Goal: Task Accomplishment & Management: Manage account settings

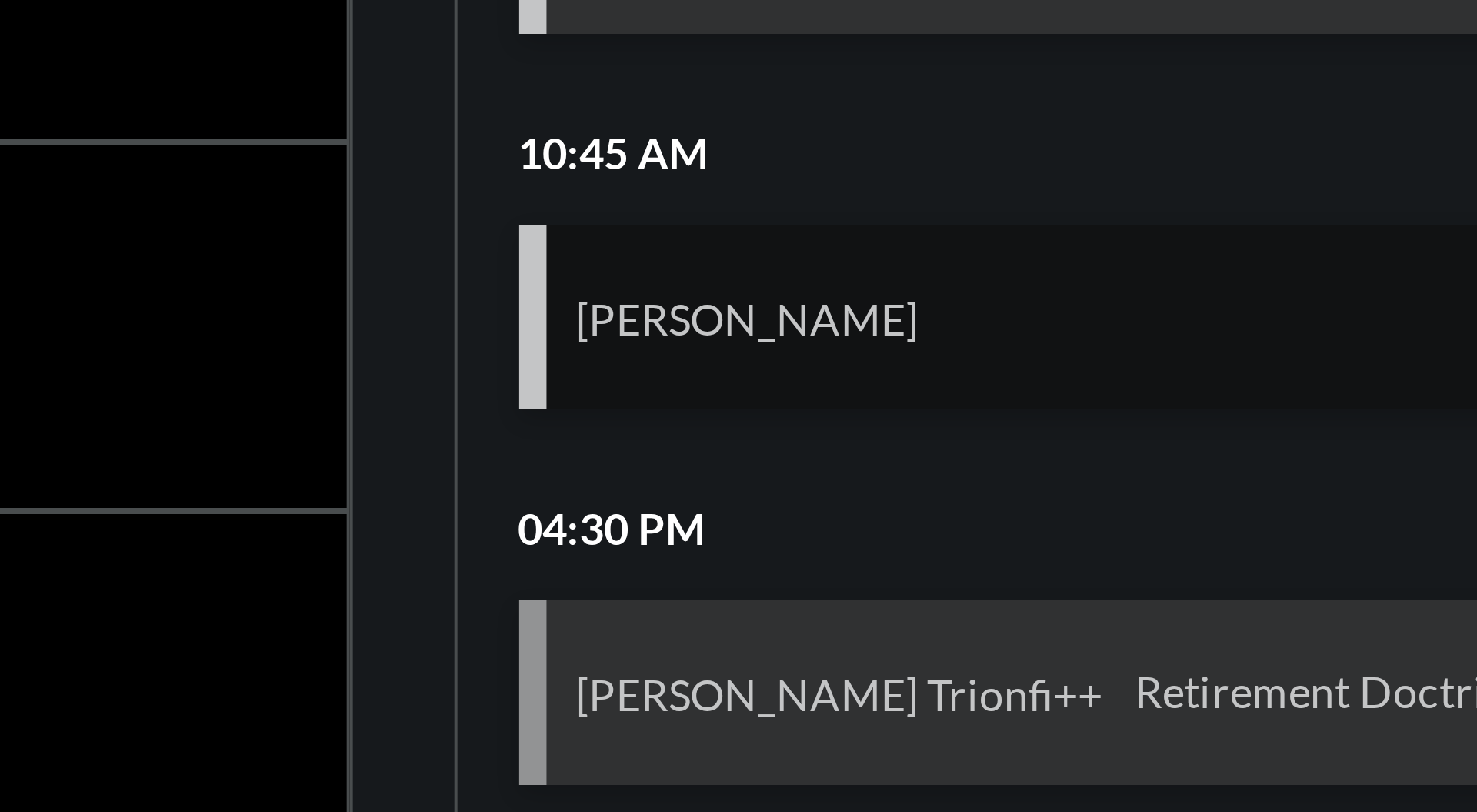
click at [1344, 373] on div "[PERSON_NAME] Action" at bounding box center [1303, 377] width 302 height 46
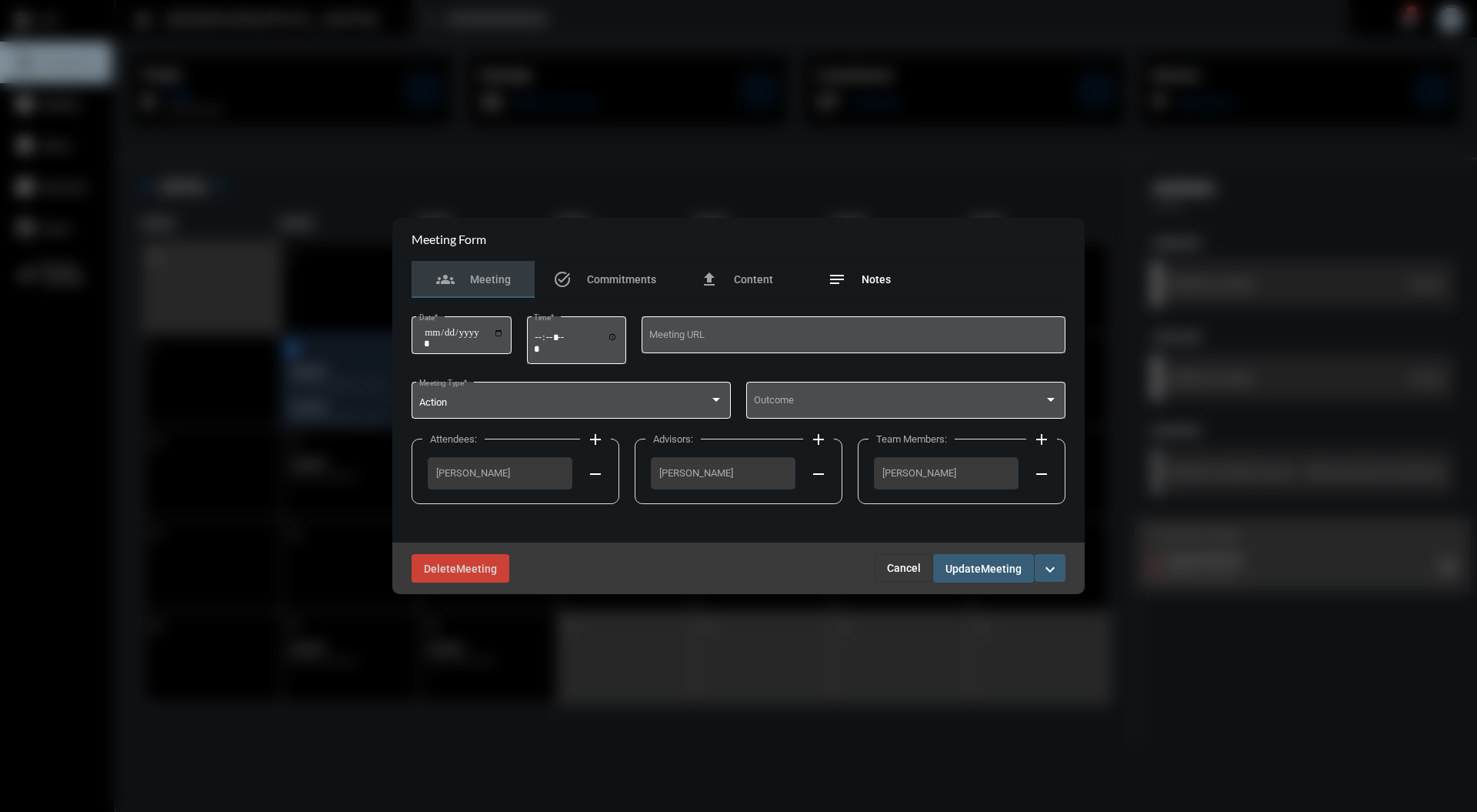
click at [885, 281] on span "Notes" at bounding box center [877, 278] width 30 height 12
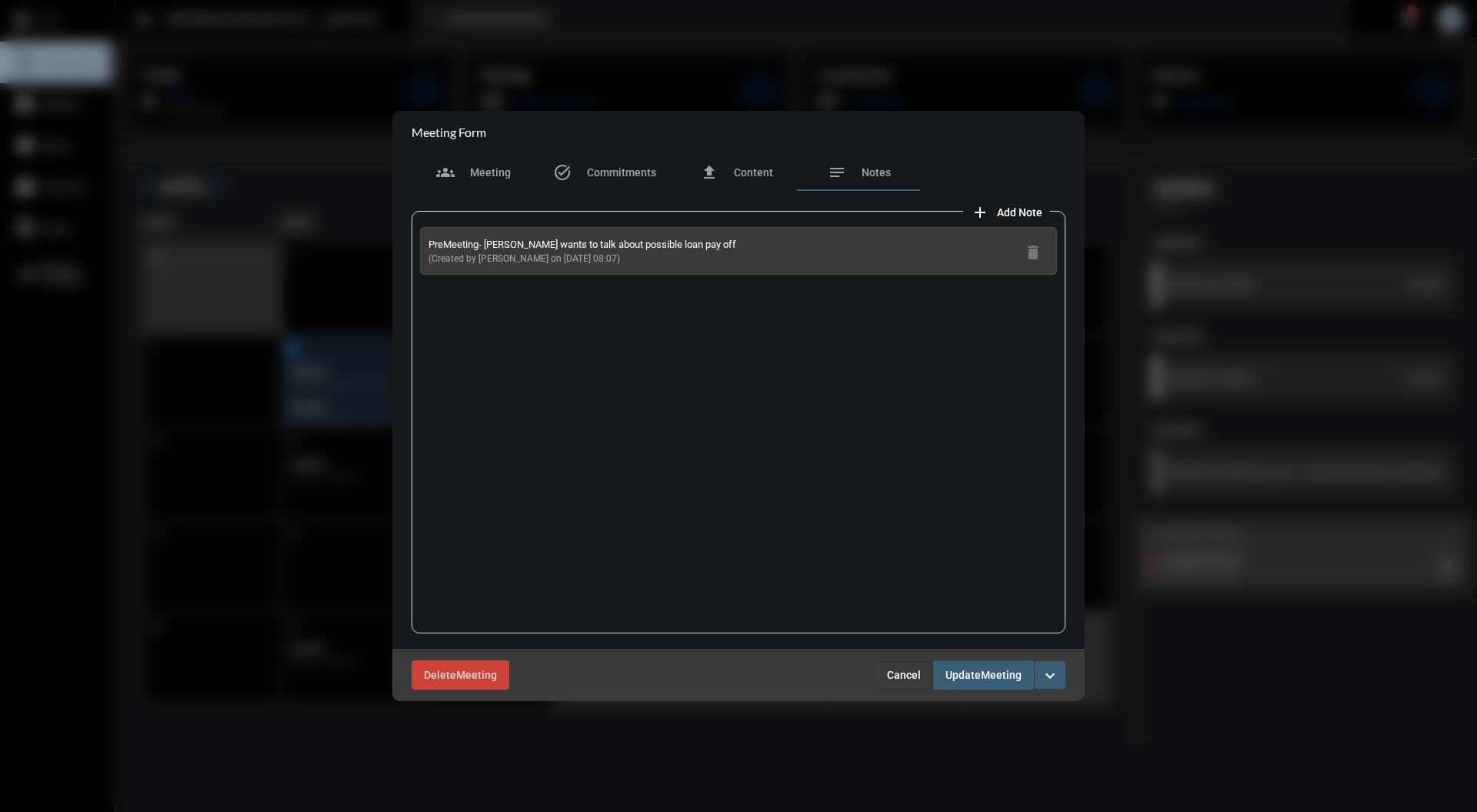
click at [1018, 217] on span "Add Note" at bounding box center [1019, 212] width 45 height 12
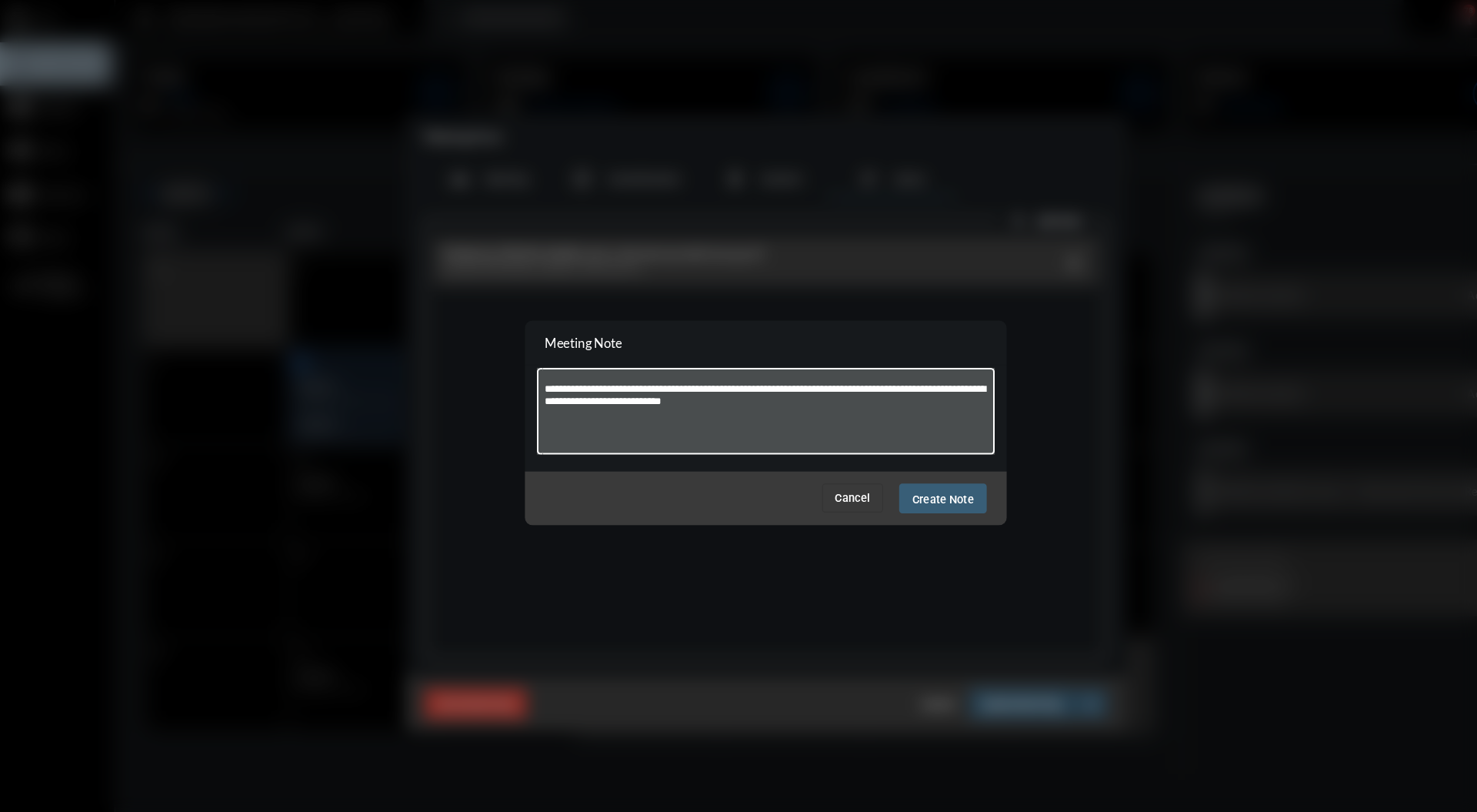
type textarea "**********"
click at [918, 476] on span "Create Note" at bounding box center [908, 478] width 59 height 12
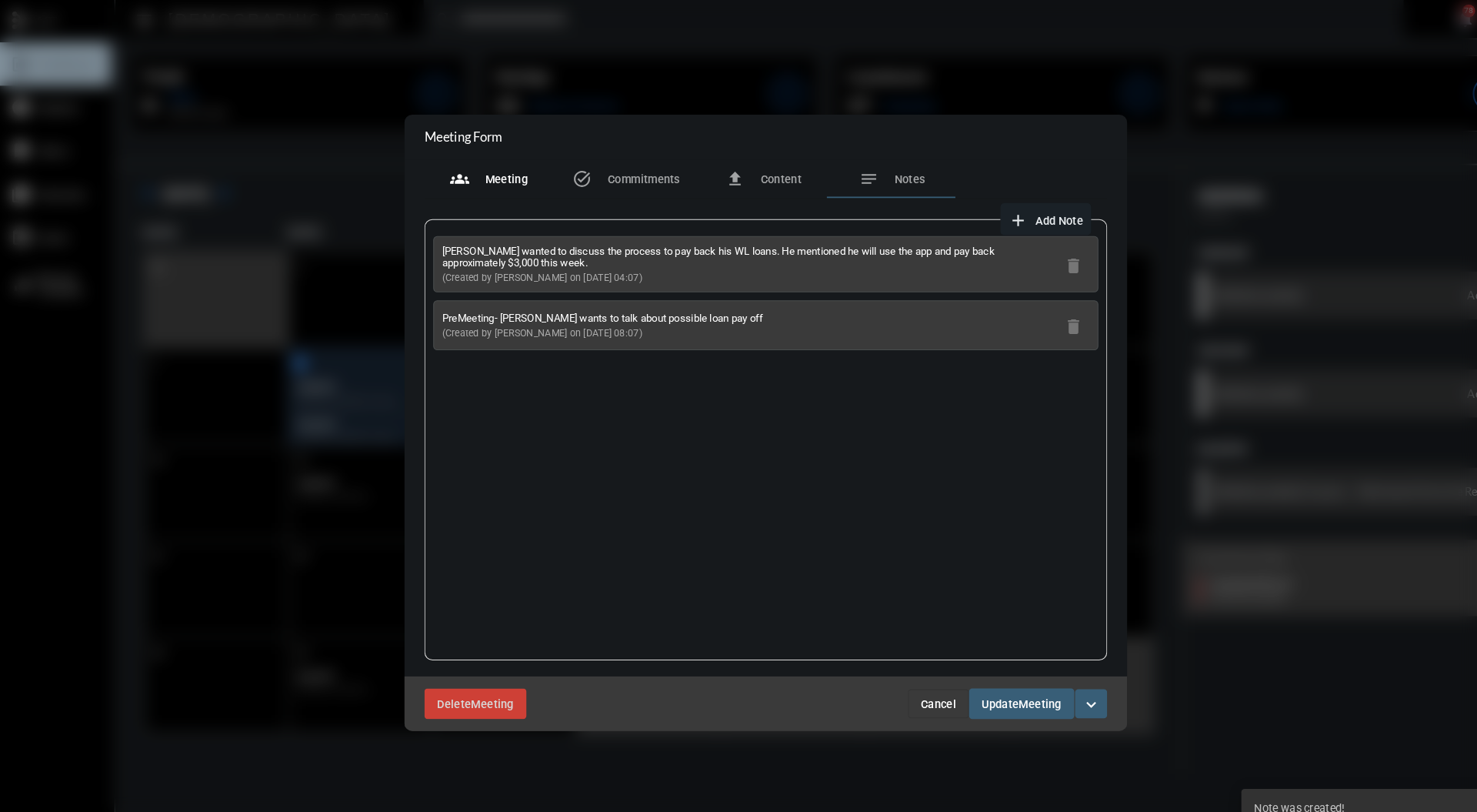
click at [491, 185] on div "groups Meeting" at bounding box center [473, 172] width 123 height 37
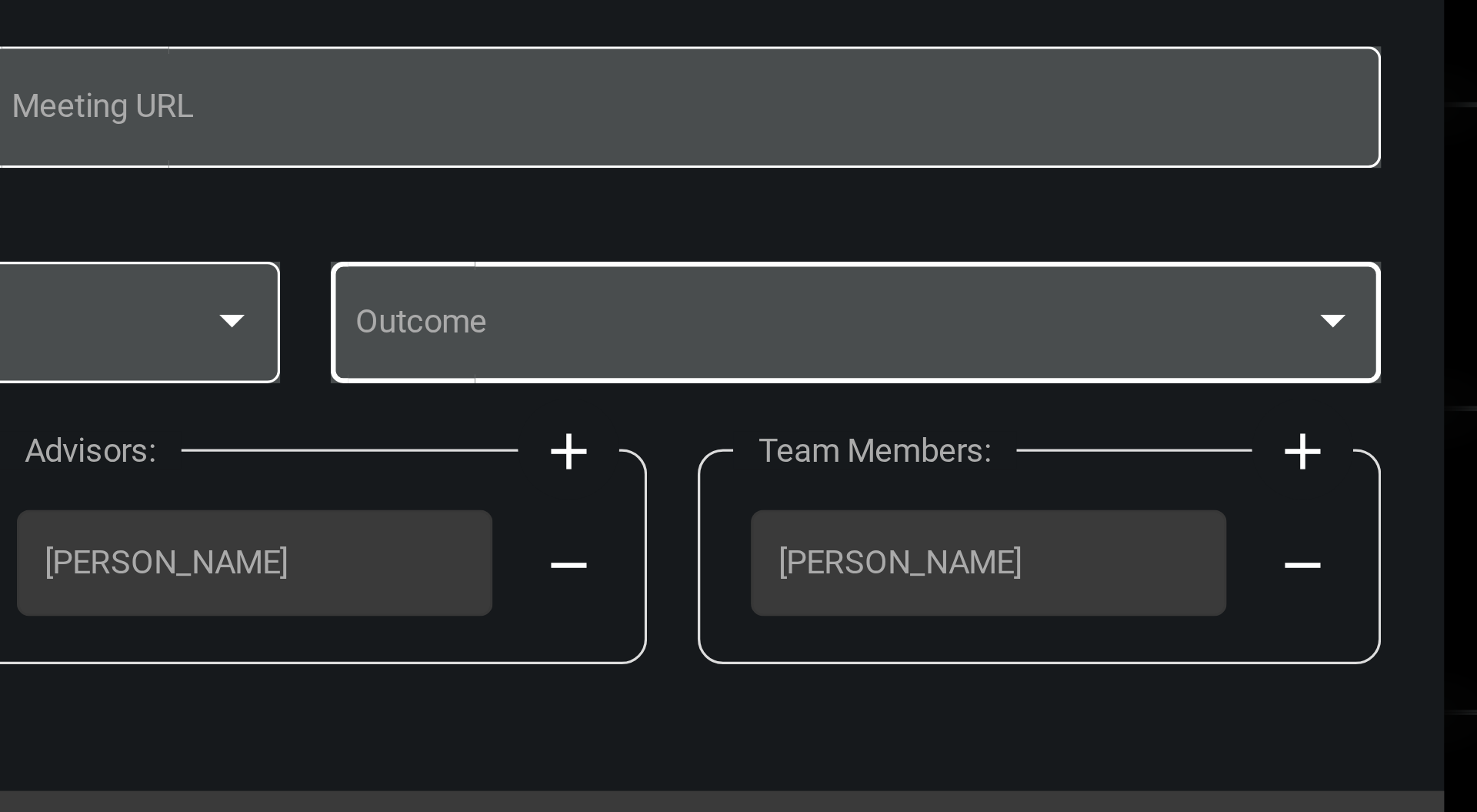
click at [1050, 400] on div at bounding box center [1051, 400] width 7 height 4
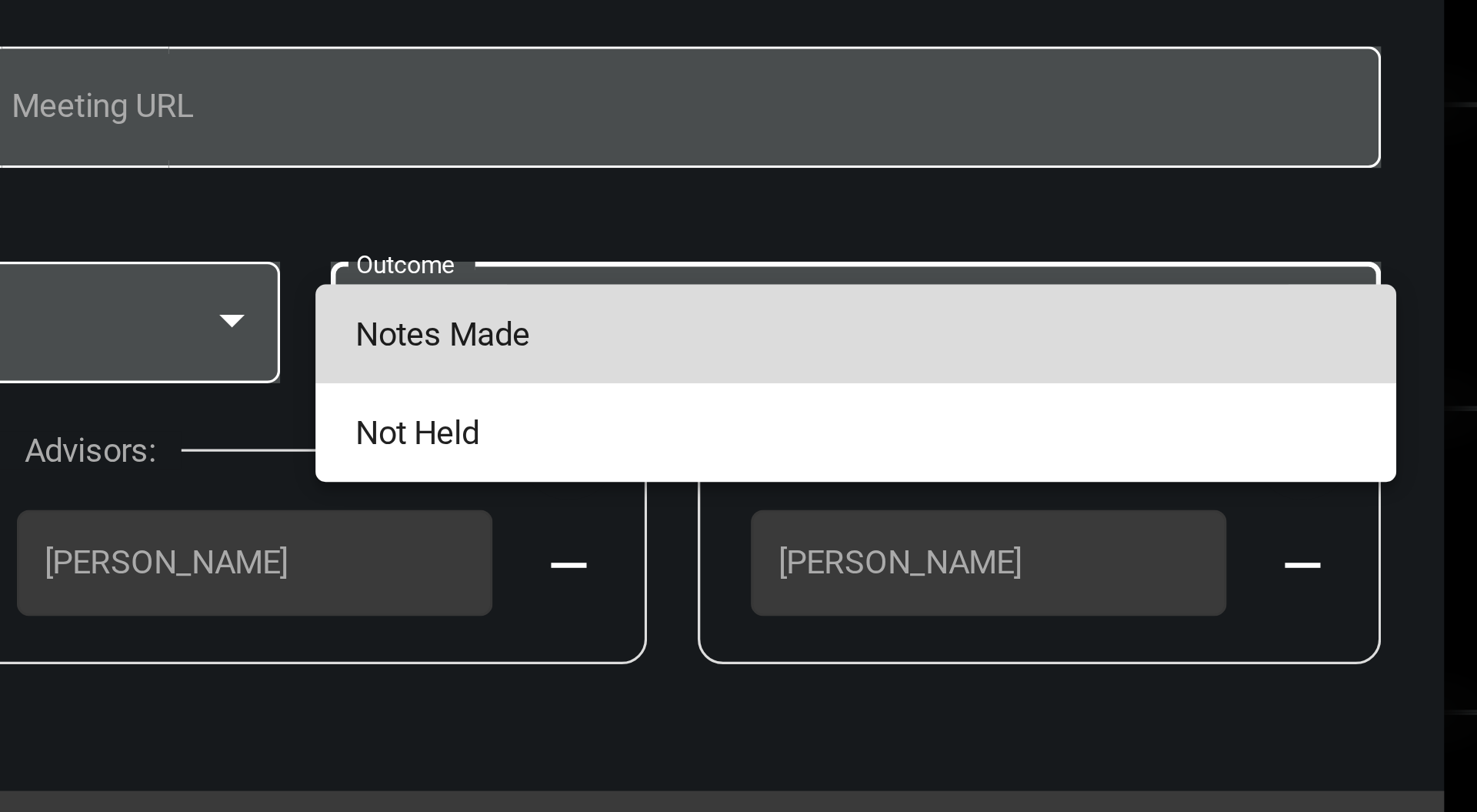
click at [958, 399] on span "Notes Made" at bounding box center [905, 403] width 304 height 30
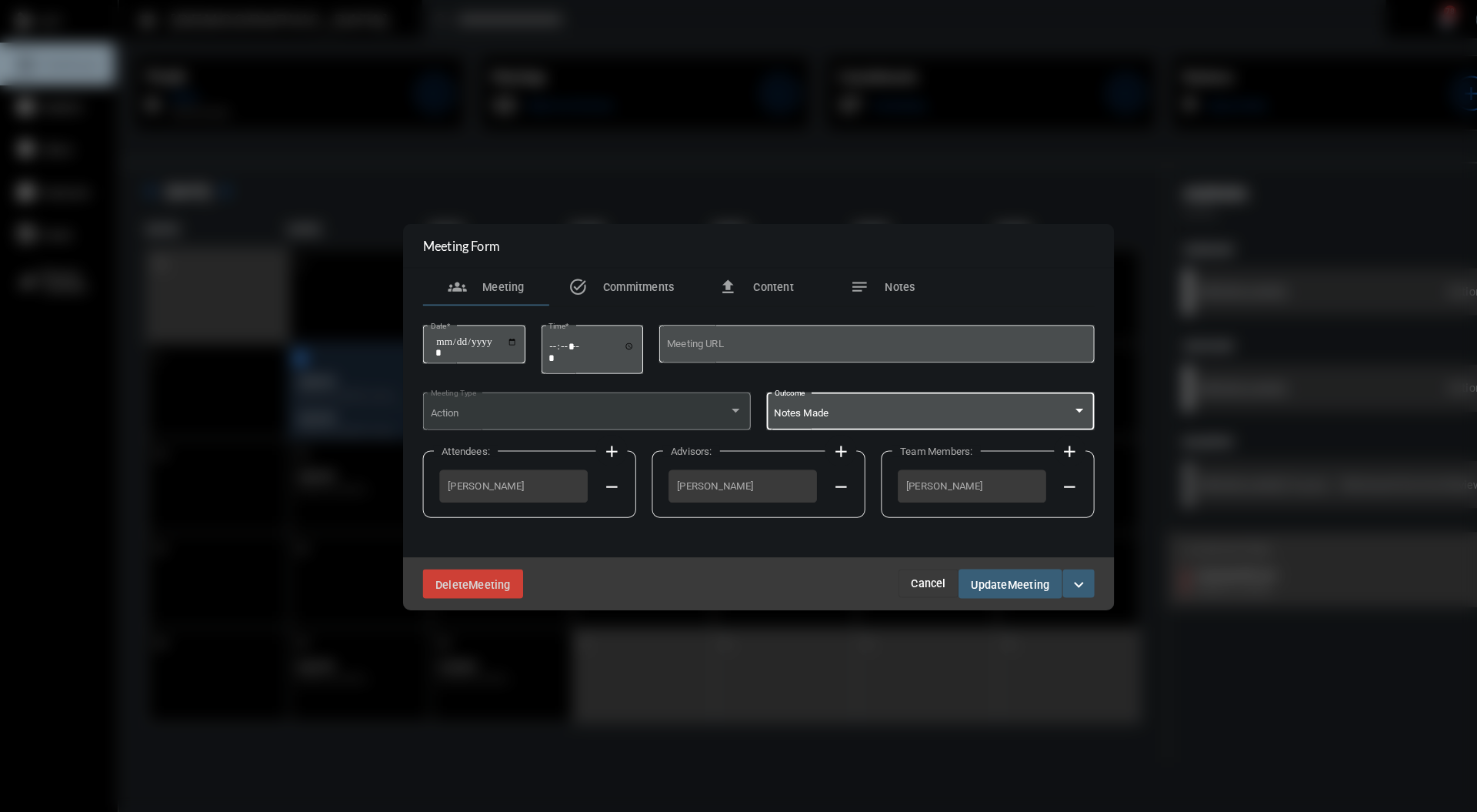
click at [1003, 567] on span "Meeting" at bounding box center [1002, 568] width 41 height 12
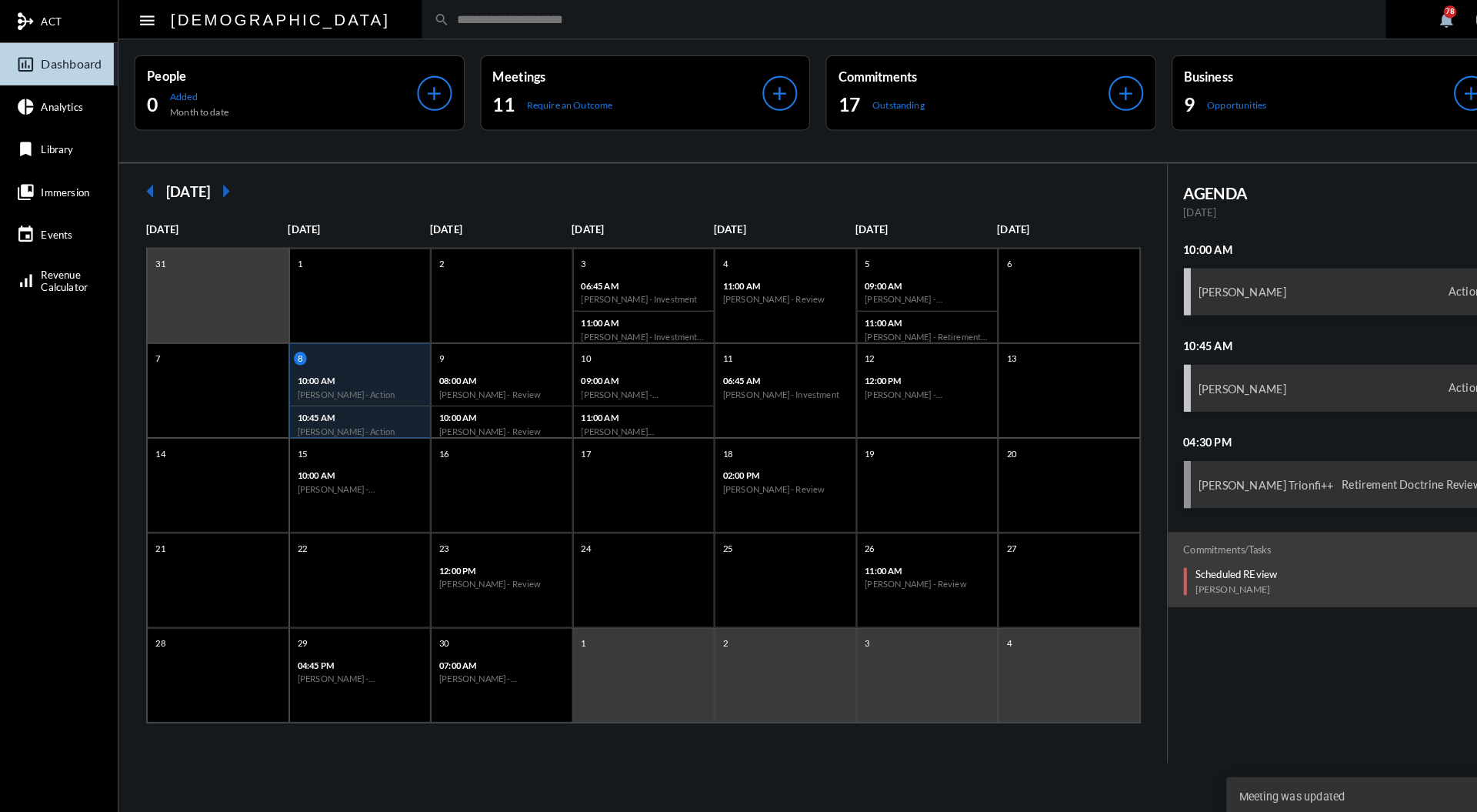
click at [660, 24] on input "text" at bounding box center [887, 18] width 900 height 13
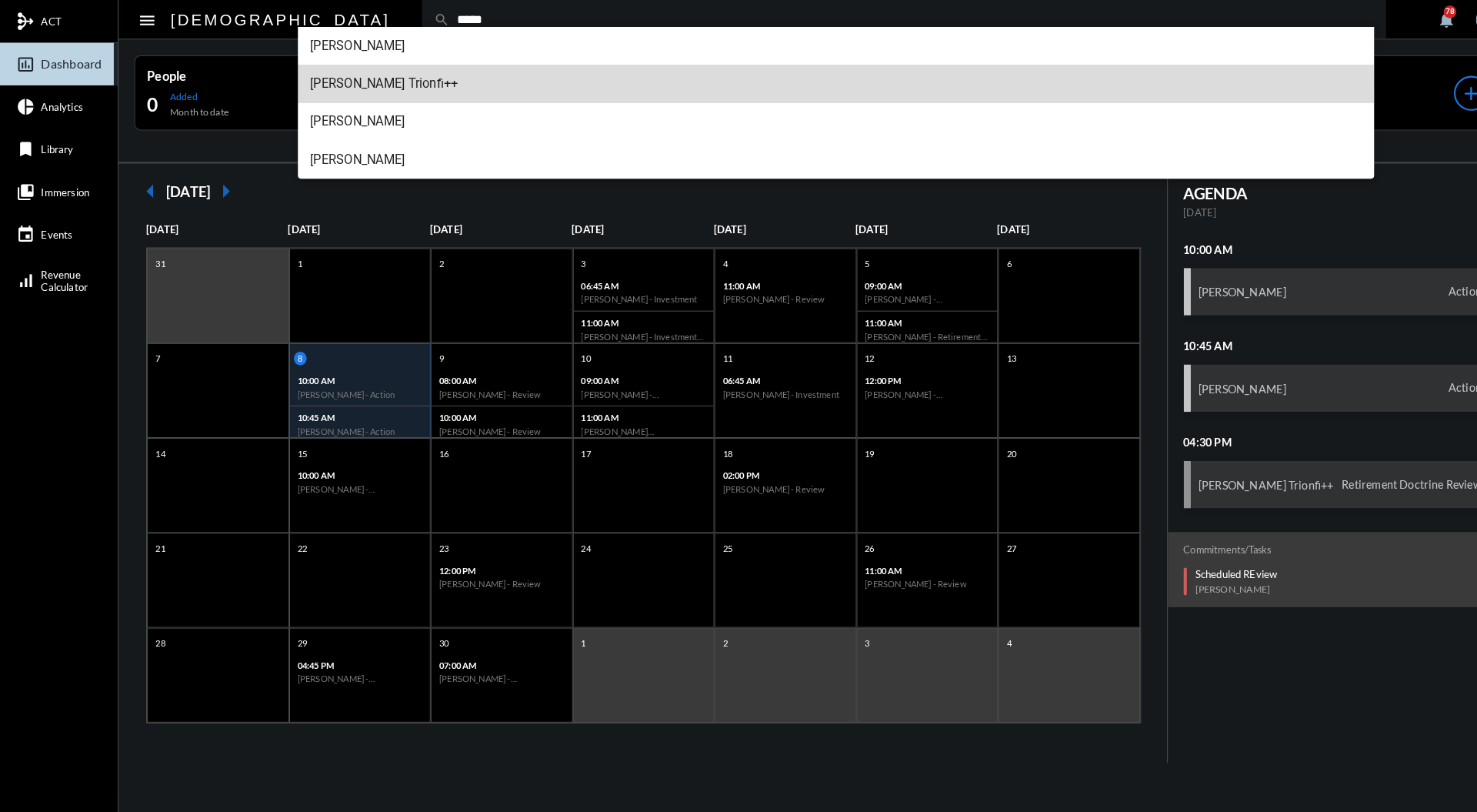
type input "*****"
click at [419, 84] on span "[PERSON_NAME] Trionfi++" at bounding box center [814, 81] width 1024 height 37
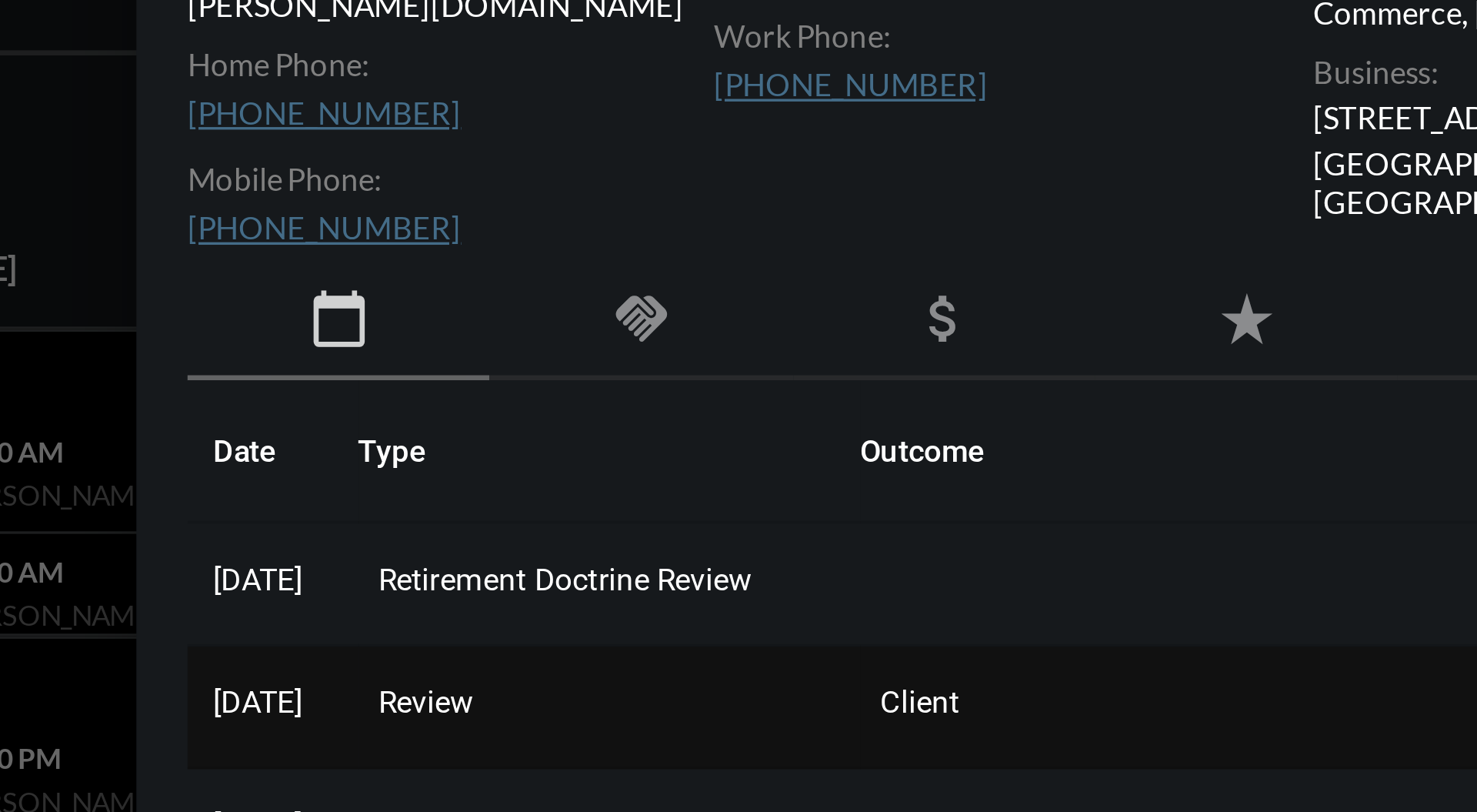
click at [1002, 349] on span "Review" at bounding box center [987, 354] width 29 height 11
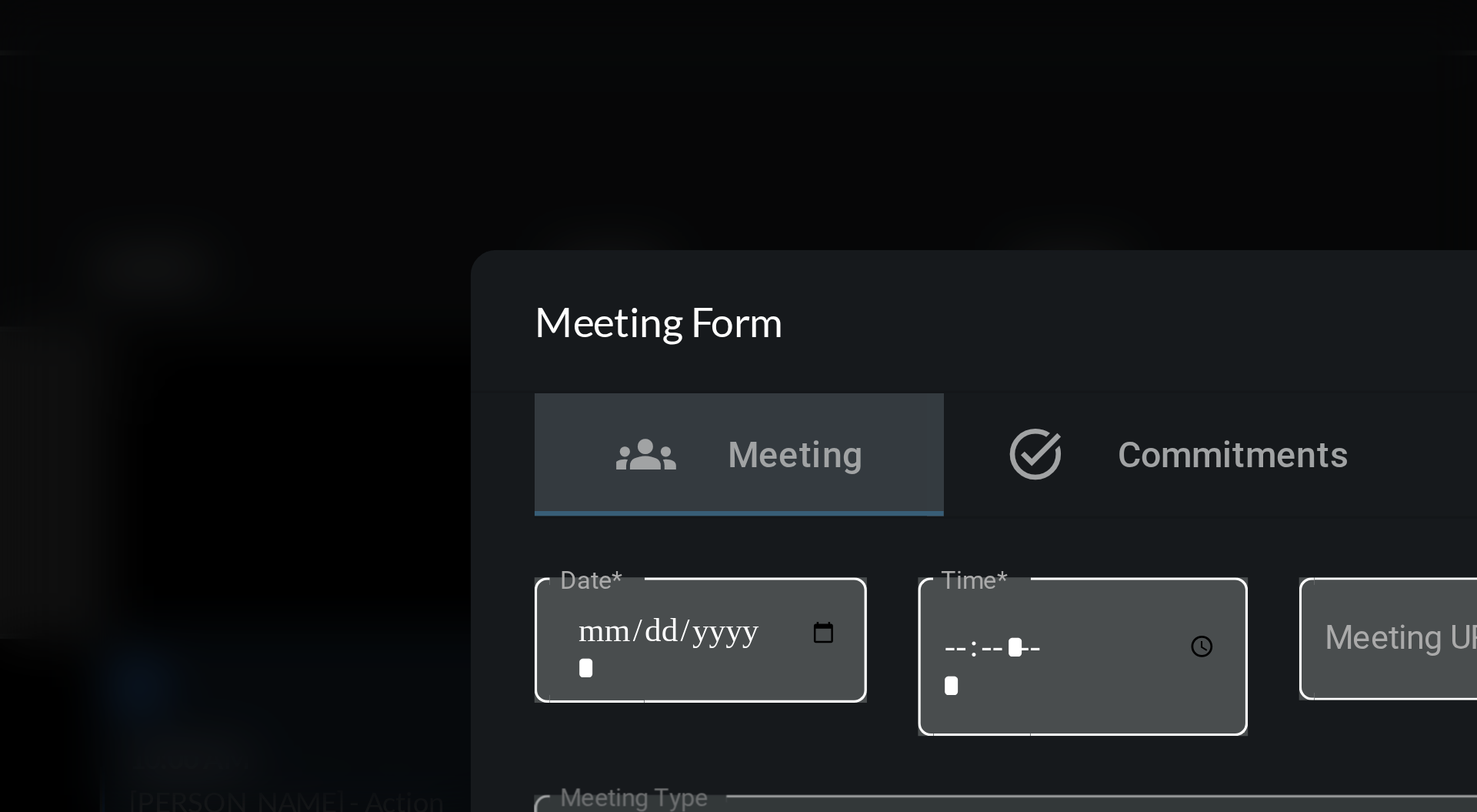
click at [572, 183] on div at bounding box center [738, 406] width 1477 height 812
click at [359, 268] on div at bounding box center [738, 406] width 1477 height 812
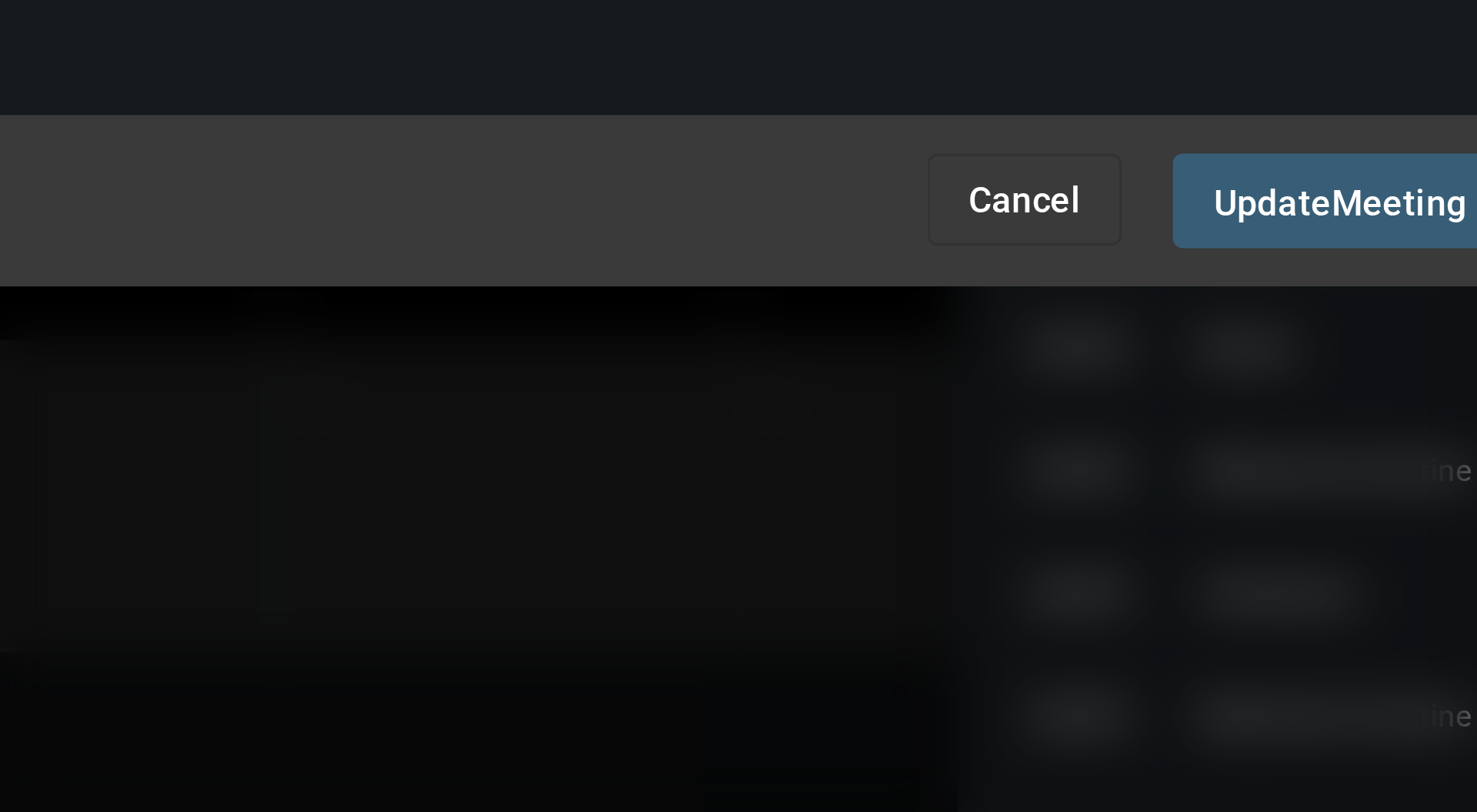
click at [933, 569] on span "Cancel" at bounding box center [920, 567] width 34 height 12
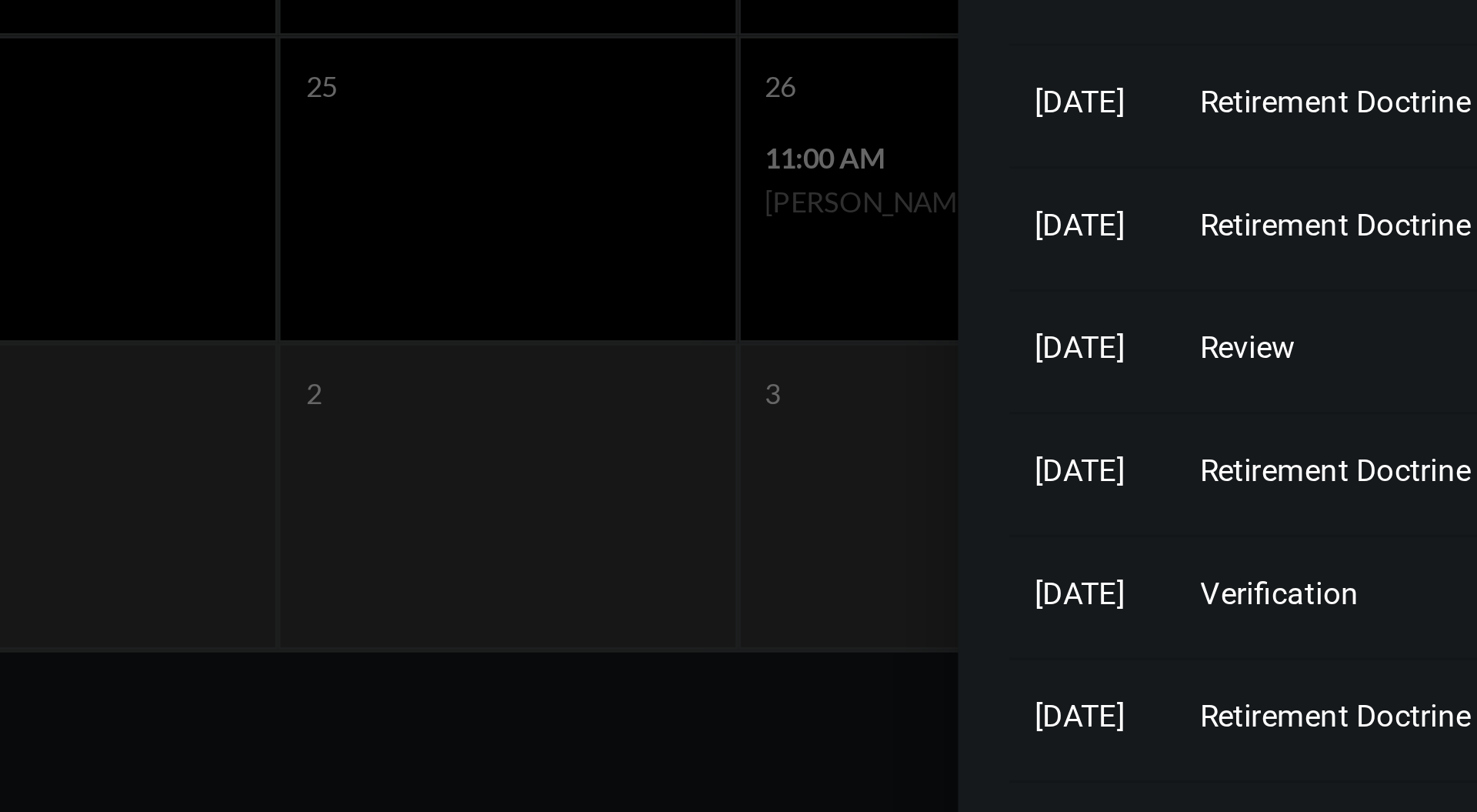
scroll to position [2, 0]
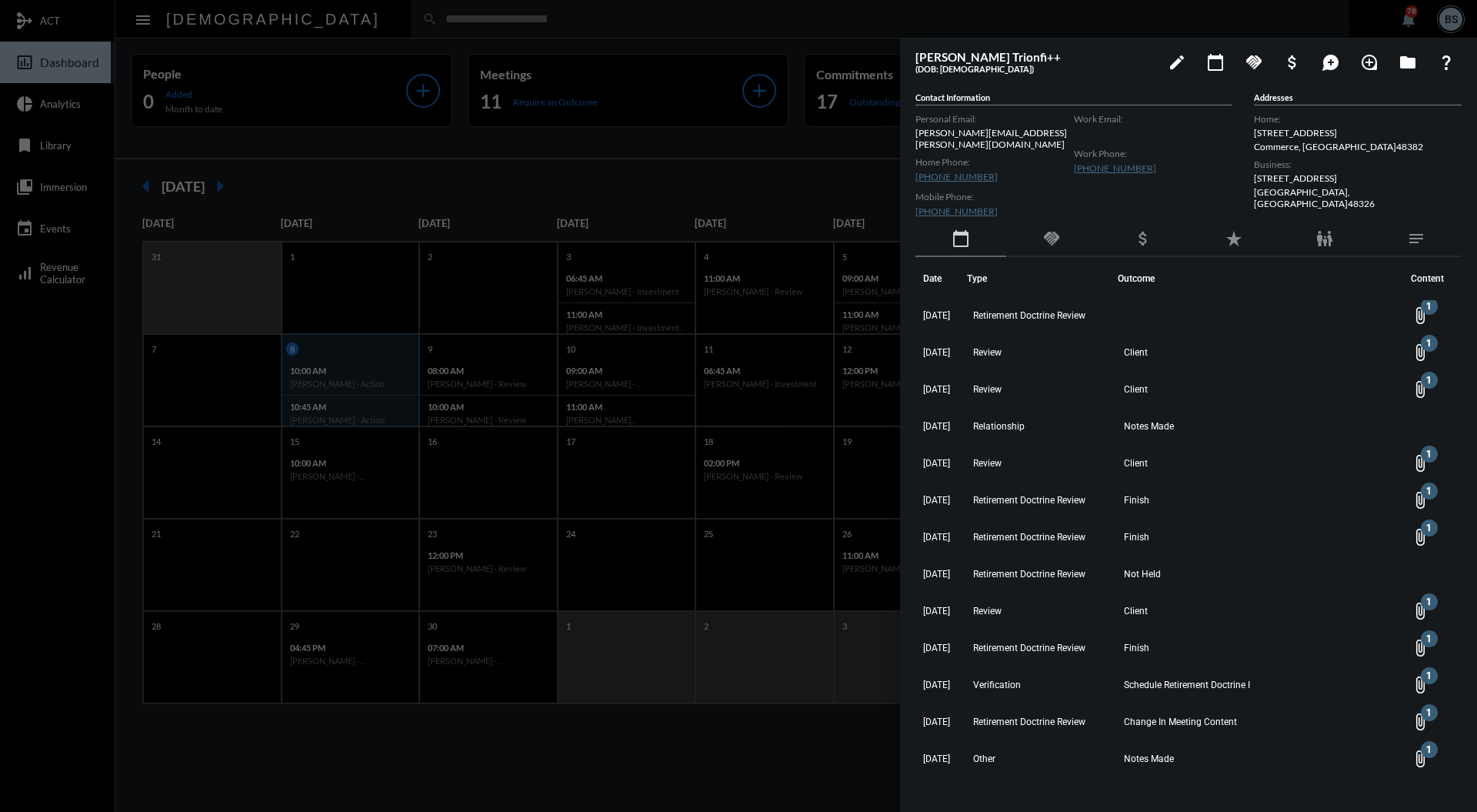
click at [645, 169] on div at bounding box center [738, 406] width 1477 height 812
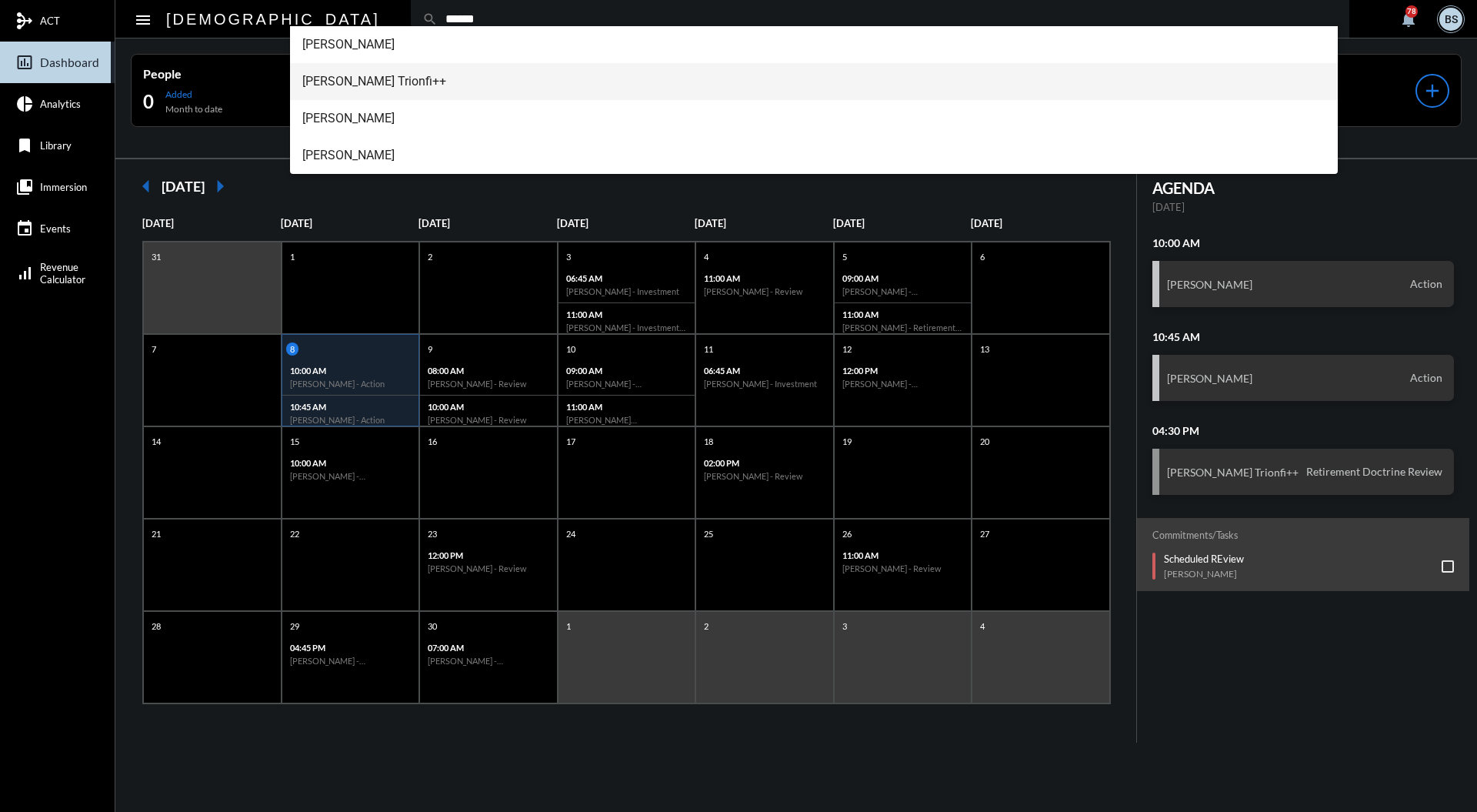
type input "******"
click at [408, 77] on span "[PERSON_NAME] Trionfi++" at bounding box center [814, 81] width 1024 height 37
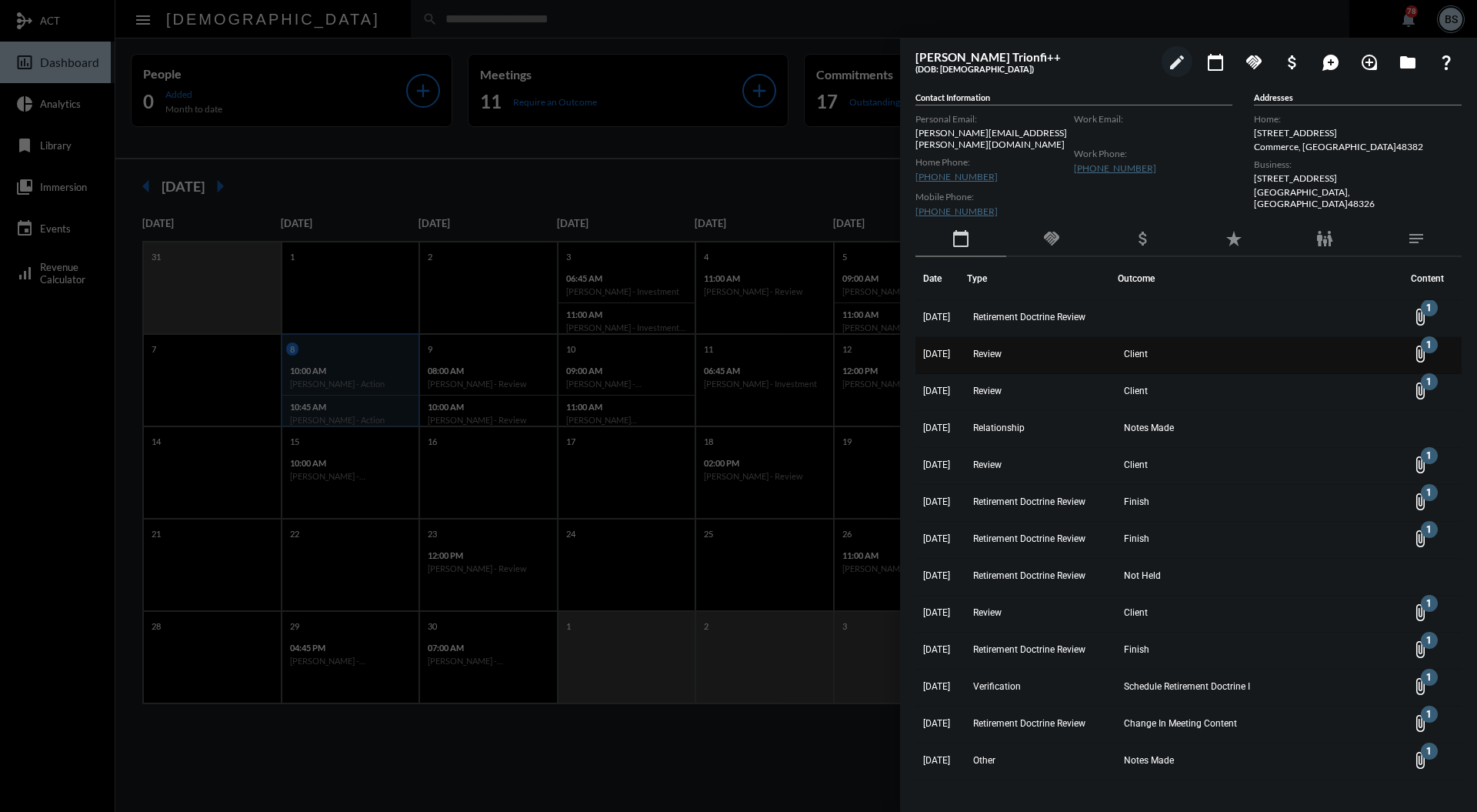
click at [1139, 349] on span "Client" at bounding box center [1136, 354] width 24 height 11
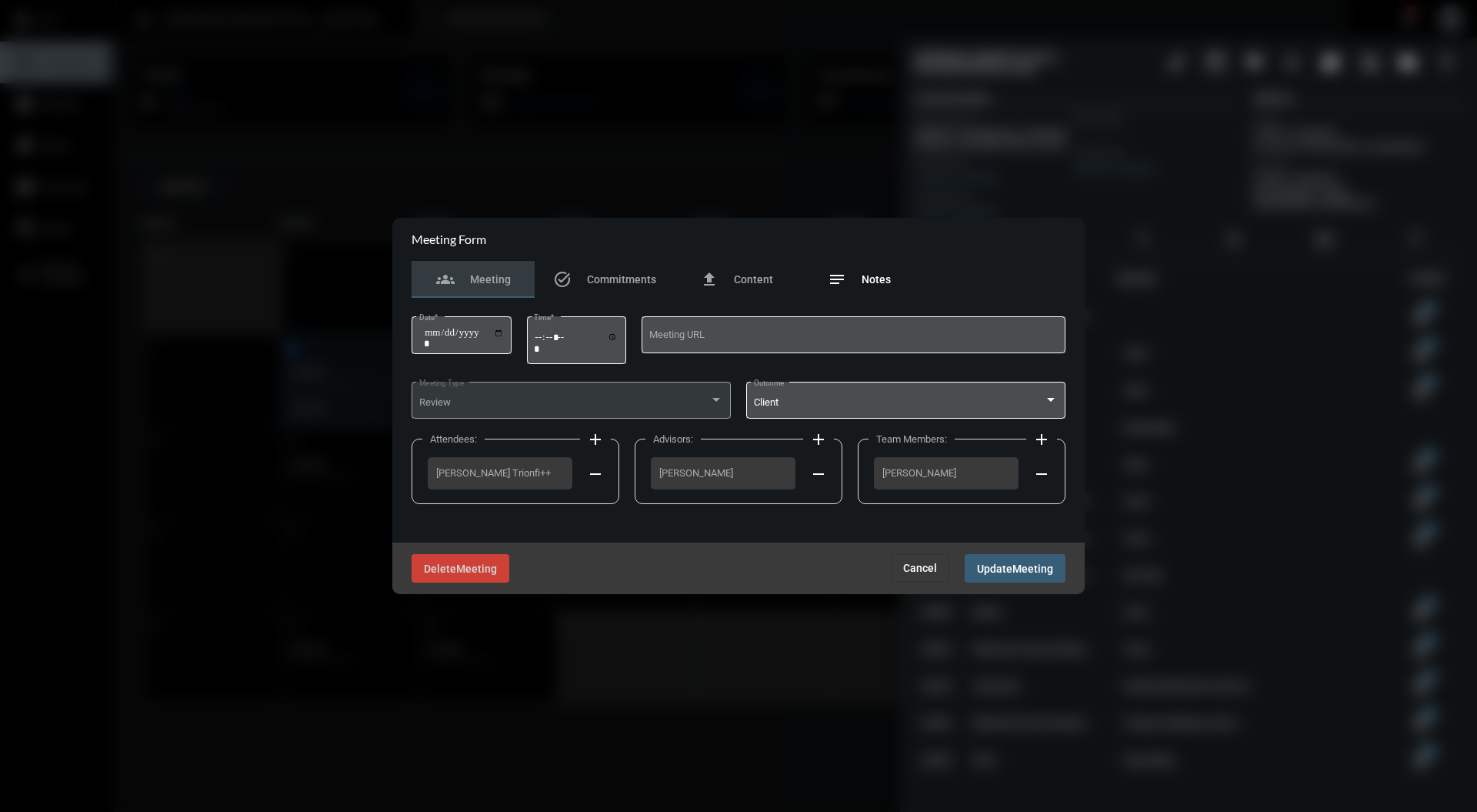
click at [853, 276] on div "notes Notes" at bounding box center [859, 279] width 63 height 18
